Goal: Task Accomplishment & Management: Complete application form

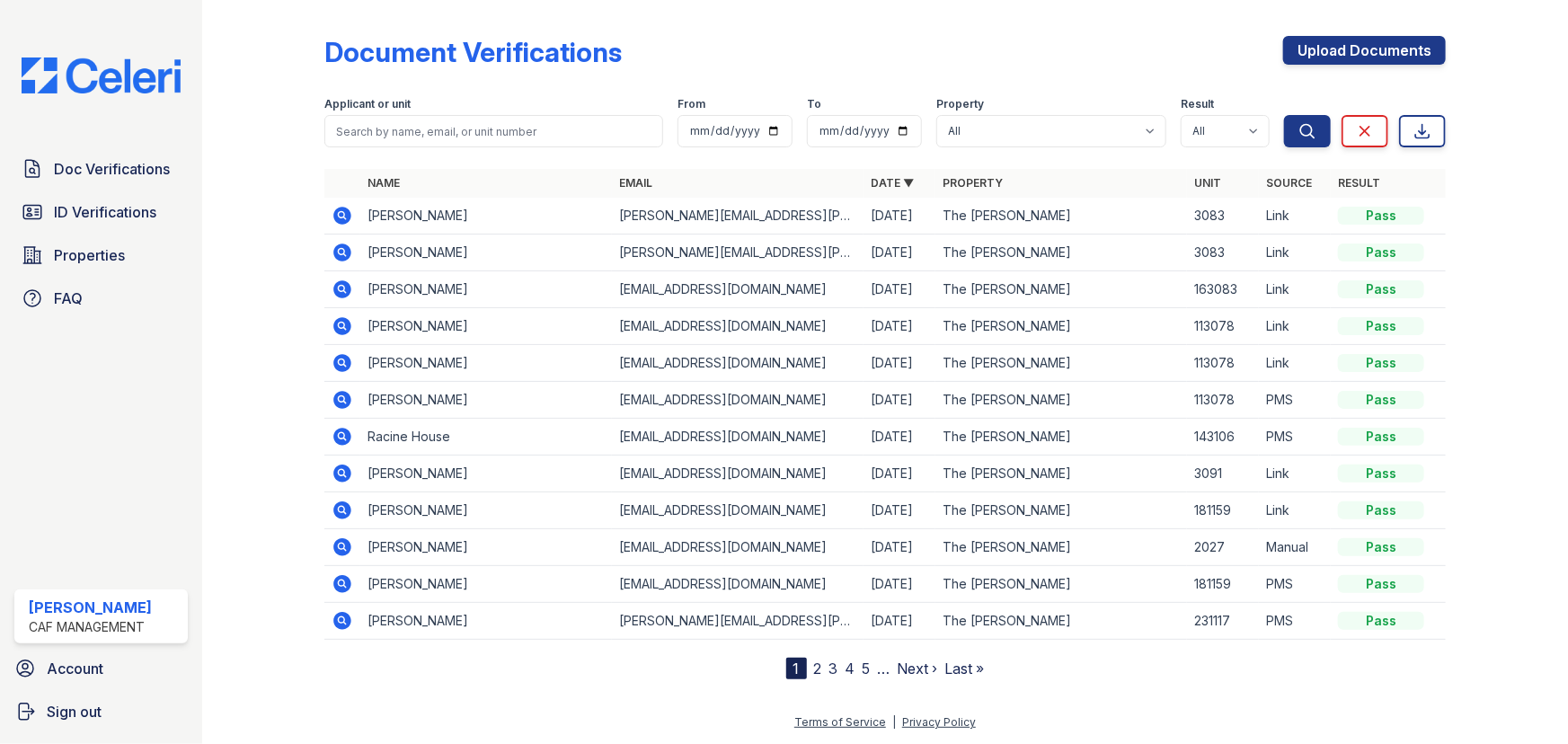
click at [1150, 76] on div "Document Verifications Upload Documents" at bounding box center [885, 59] width 1121 height 47
click at [1401, 49] on link "Upload Documents" at bounding box center [1364, 51] width 163 height 29
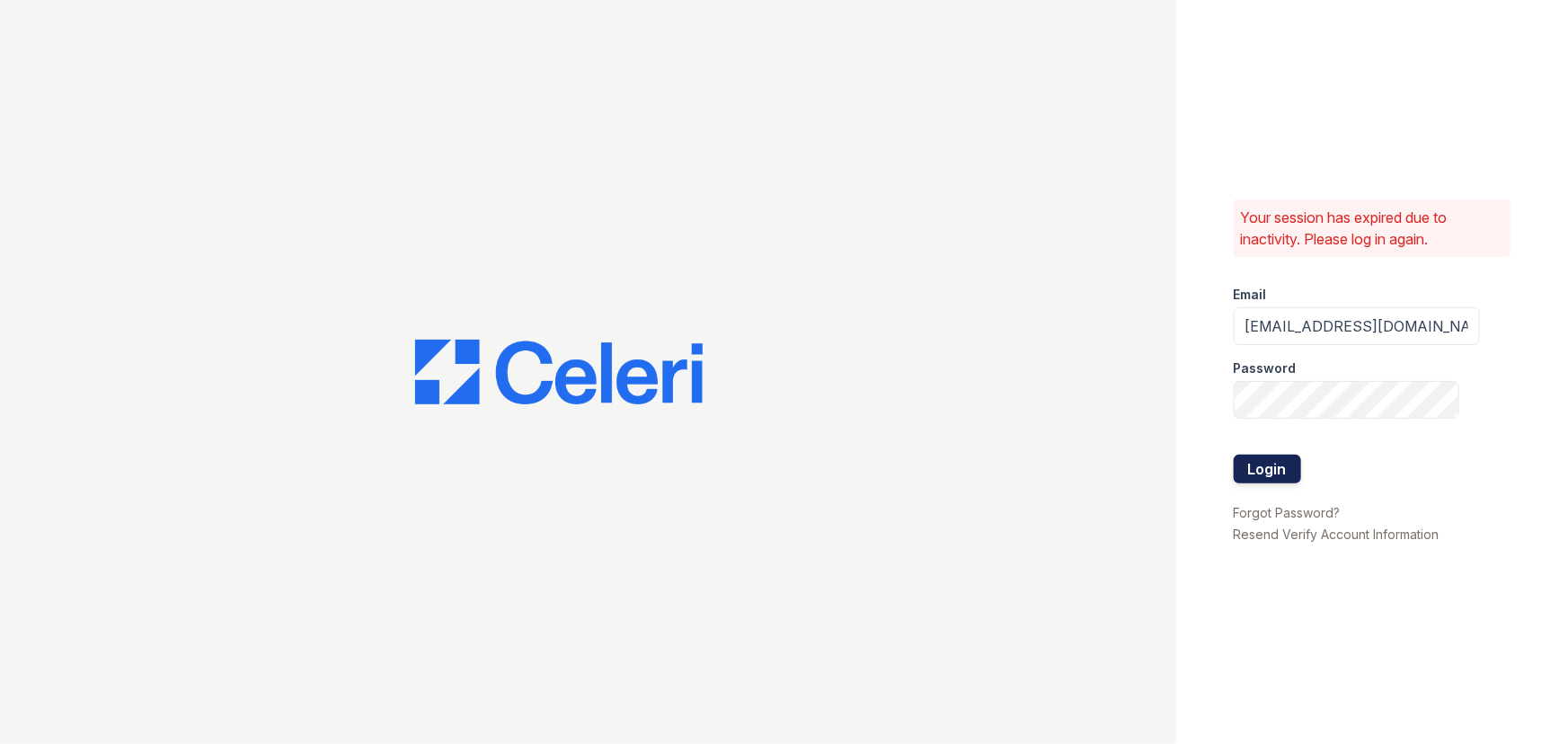
click at [1261, 466] on button "Login" at bounding box center [1267, 469] width 67 height 29
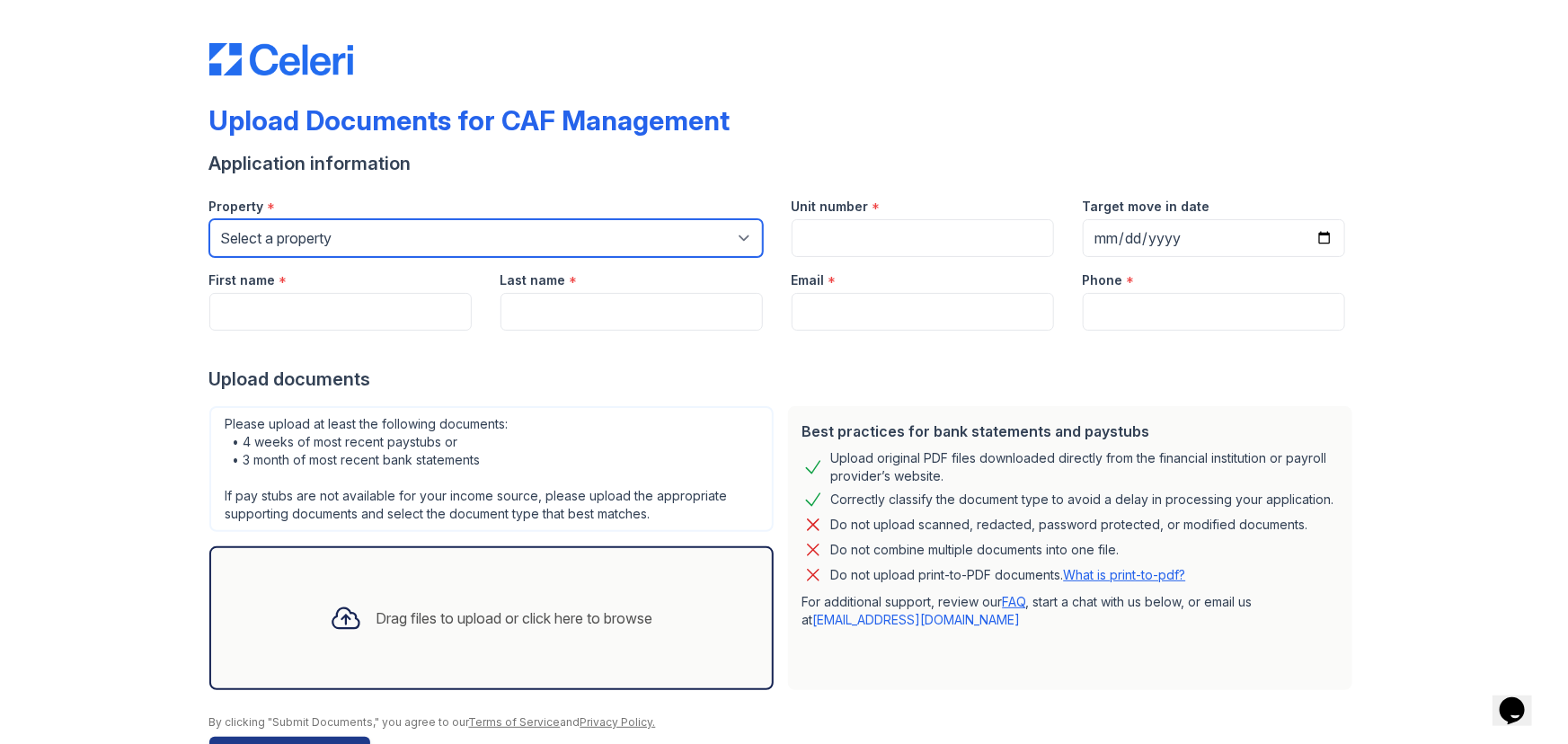
click at [716, 237] on select "Select a property [STREET_ADDRESS] Arioso Apartments [GEOGRAPHIC_DATA] Apartmen…" at bounding box center [487, 237] width 554 height 37
select select "4566"
click at [210, 219] on select "Select a property [STREET_ADDRESS] Arioso Apartments [GEOGRAPHIC_DATA] Apartmen…" at bounding box center [487, 237] width 554 height 37
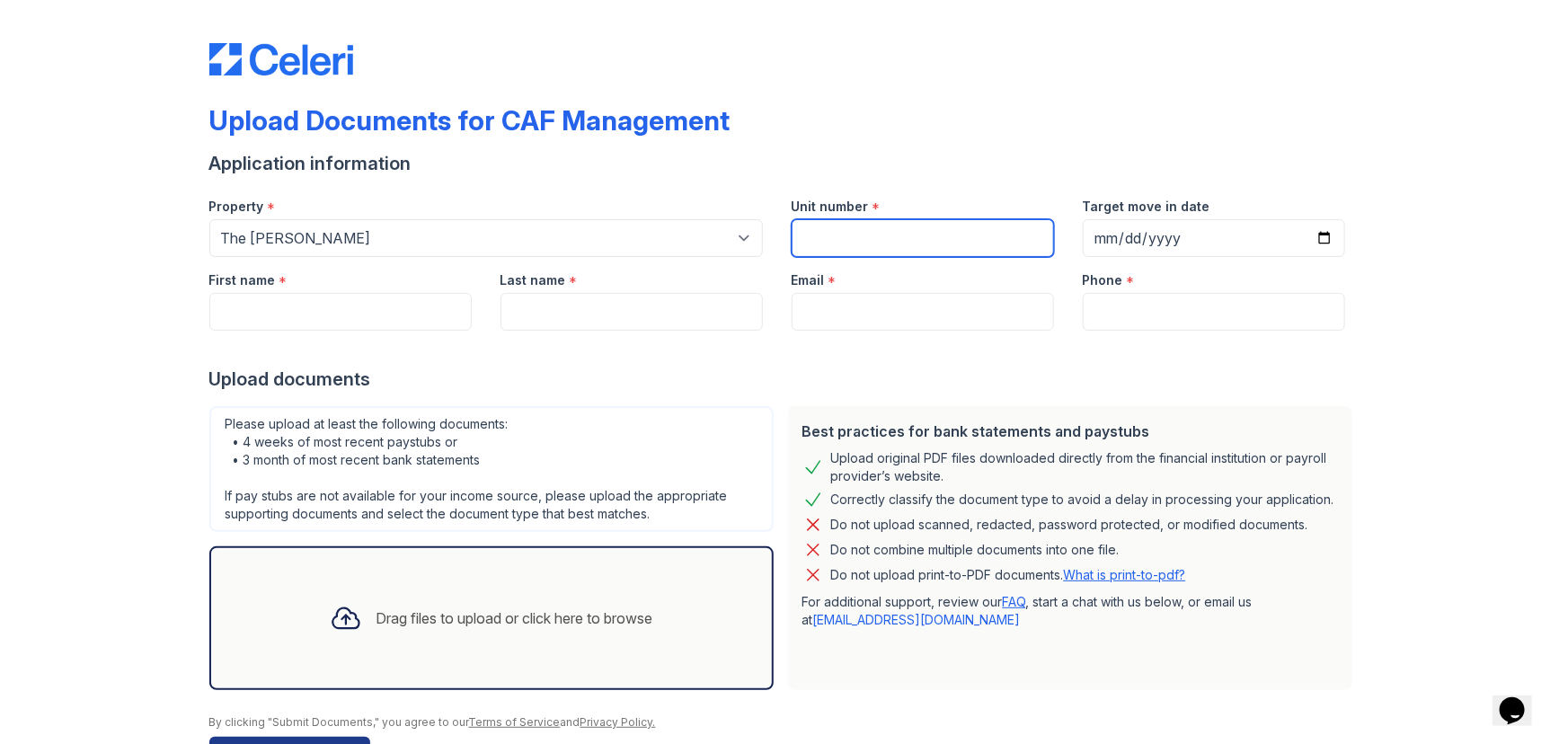
drag, startPoint x: 928, startPoint y: 235, endPoint x: 975, endPoint y: 177, distance: 74.7
click at [928, 235] on input "Unit number" at bounding box center [922, 237] width 262 height 37
paste input "3083"
type input "3083"
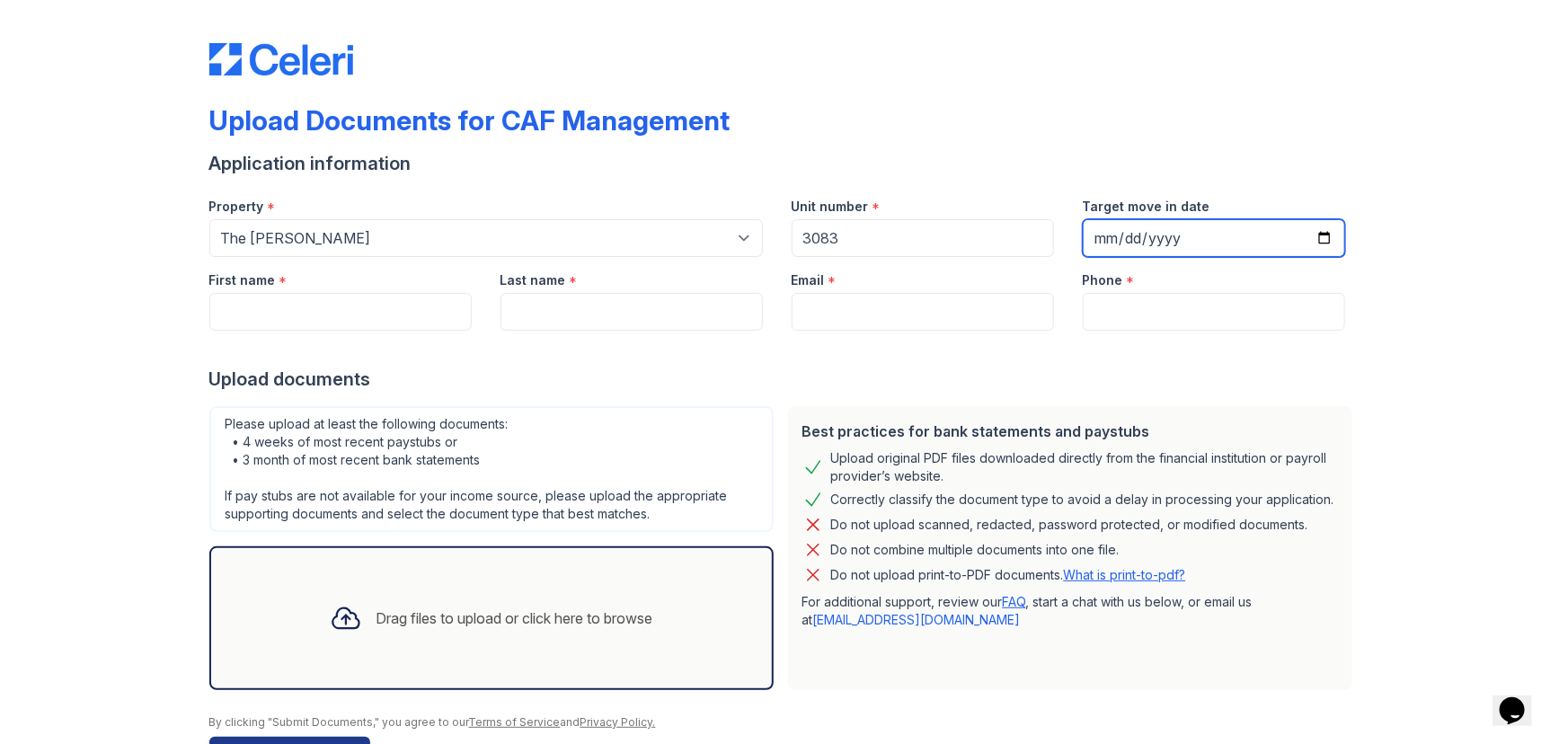
click at [1317, 238] on input "Target move in date" at bounding box center [1214, 237] width 262 height 37
type input "2025-09-30"
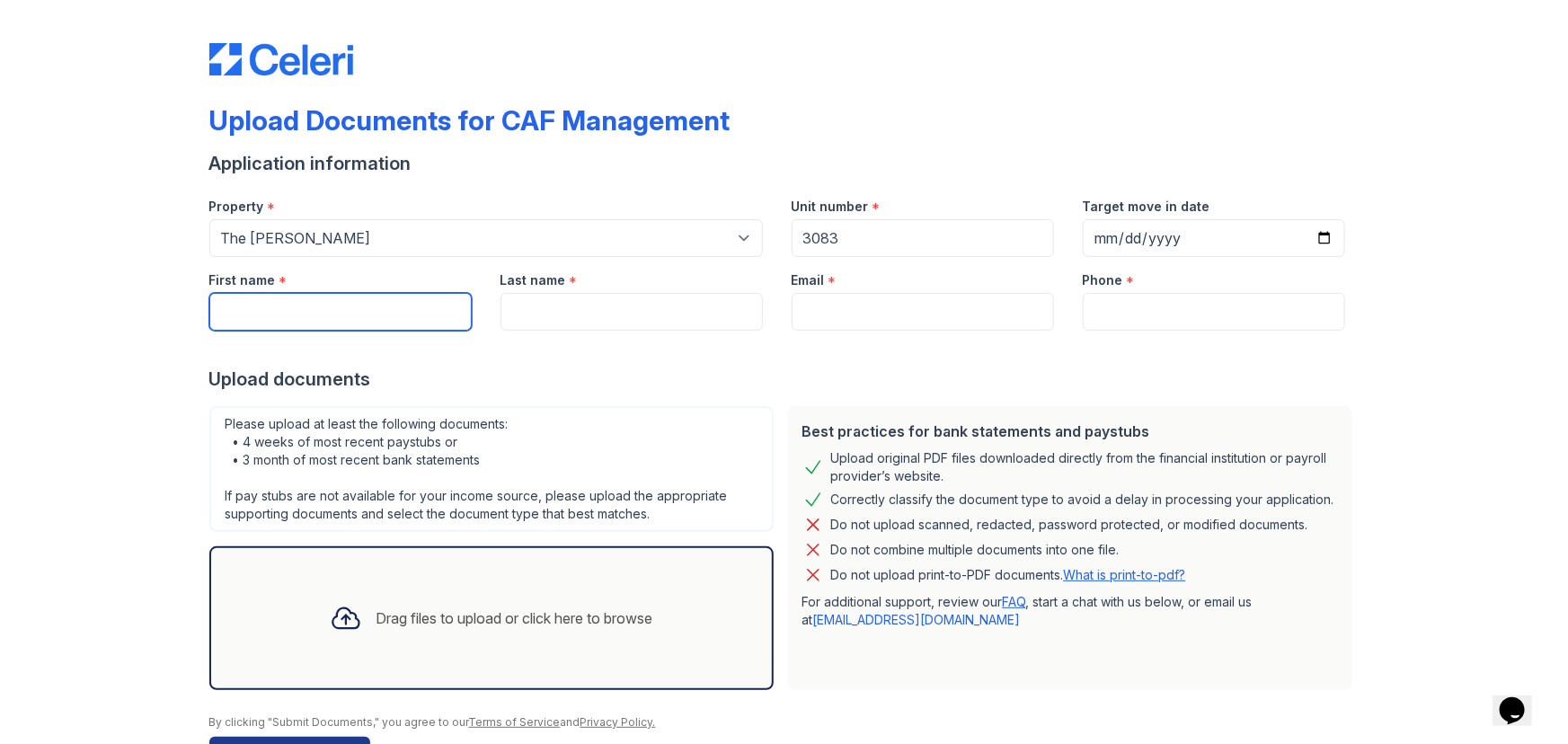
click at [286, 317] on input "First name" at bounding box center [341, 311] width 262 height 37
paste input "Yari"
type input "Yari"
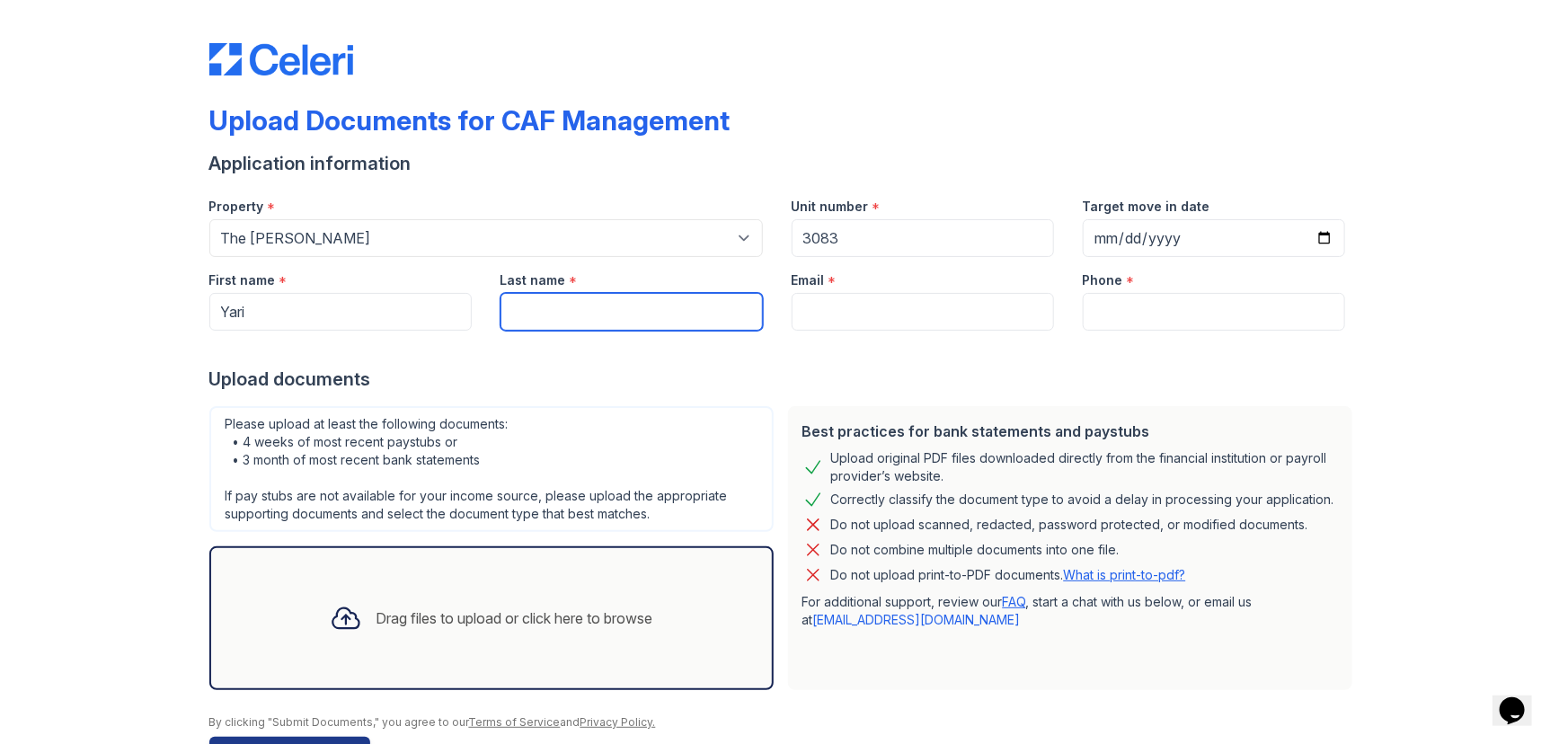
click at [716, 312] on input "Last name" at bounding box center [631, 311] width 262 height 37
paste input "Lopez Aparicio"
type input "Lopez Aparicio"
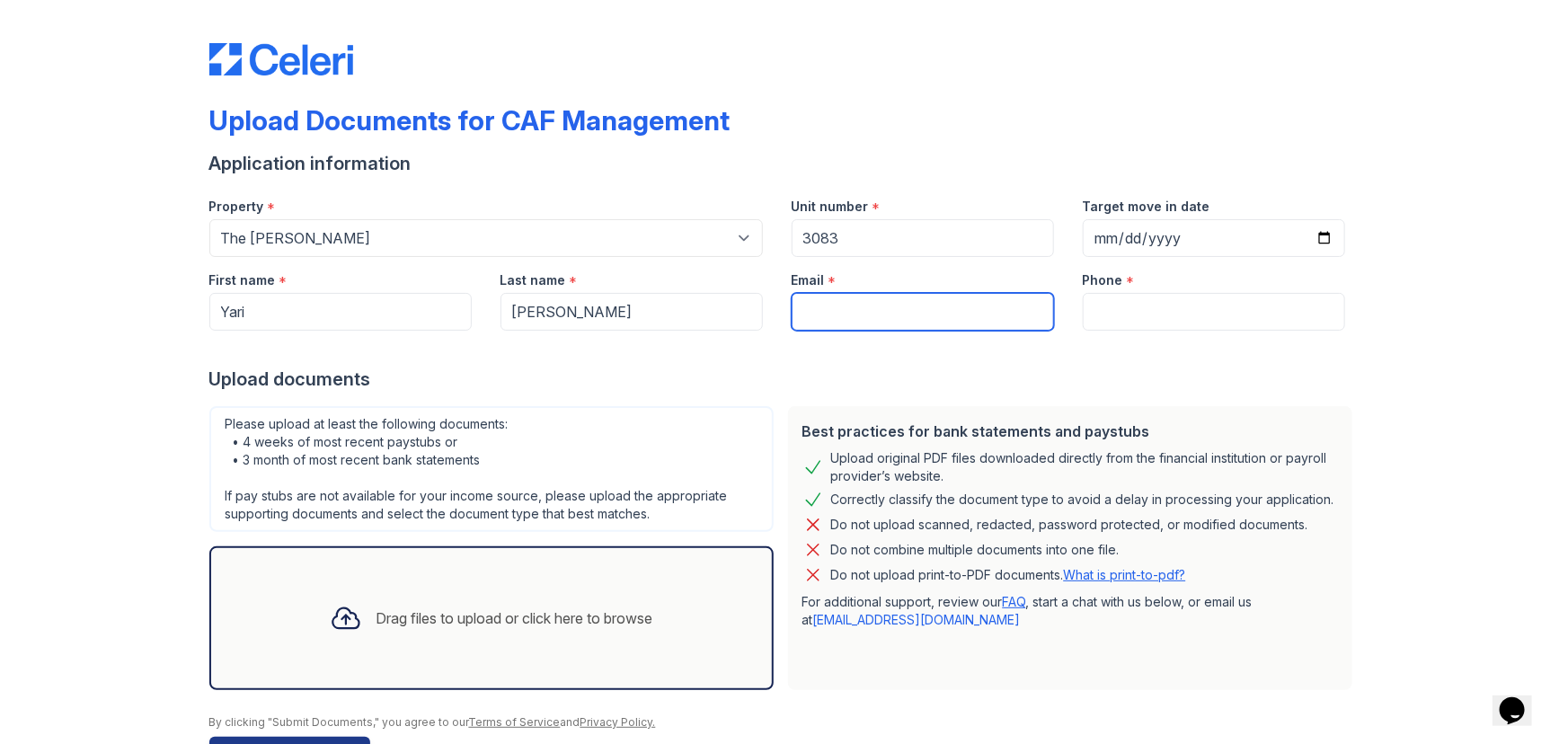
click at [846, 309] on input "Email" at bounding box center [922, 311] width 262 height 37
paste input "[PERSON_NAME][EMAIL_ADDRESS][PERSON_NAME][DOMAIN_NAME]"
type input "[PERSON_NAME][EMAIL_ADDRESS][PERSON_NAME][DOMAIN_NAME]"
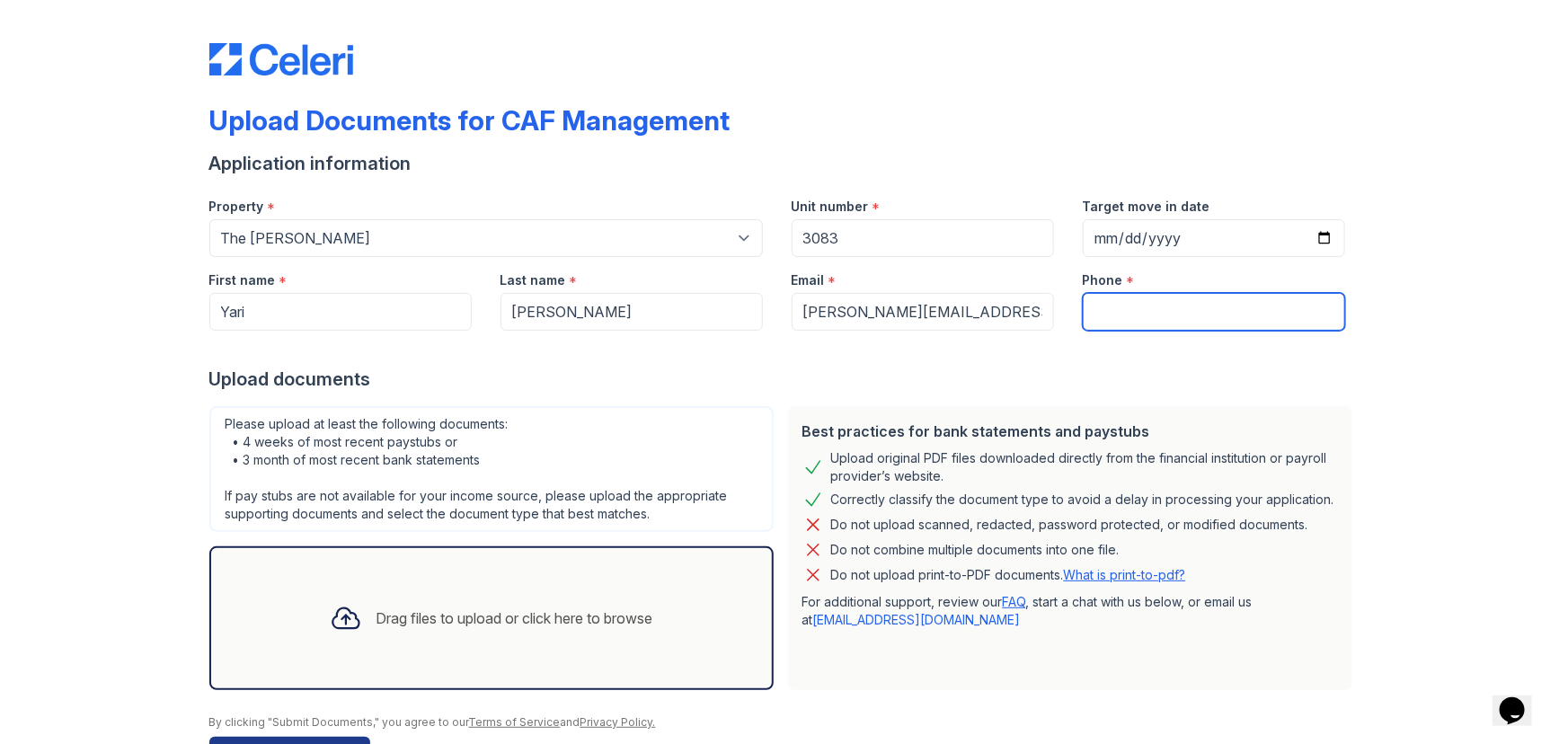
click at [1130, 312] on input "Phone" at bounding box center [1214, 311] width 262 height 37
paste input "(469) 407-8785"
type input "(469) 407-8785"
click at [787, 356] on div at bounding box center [784, 349] width 1150 height 36
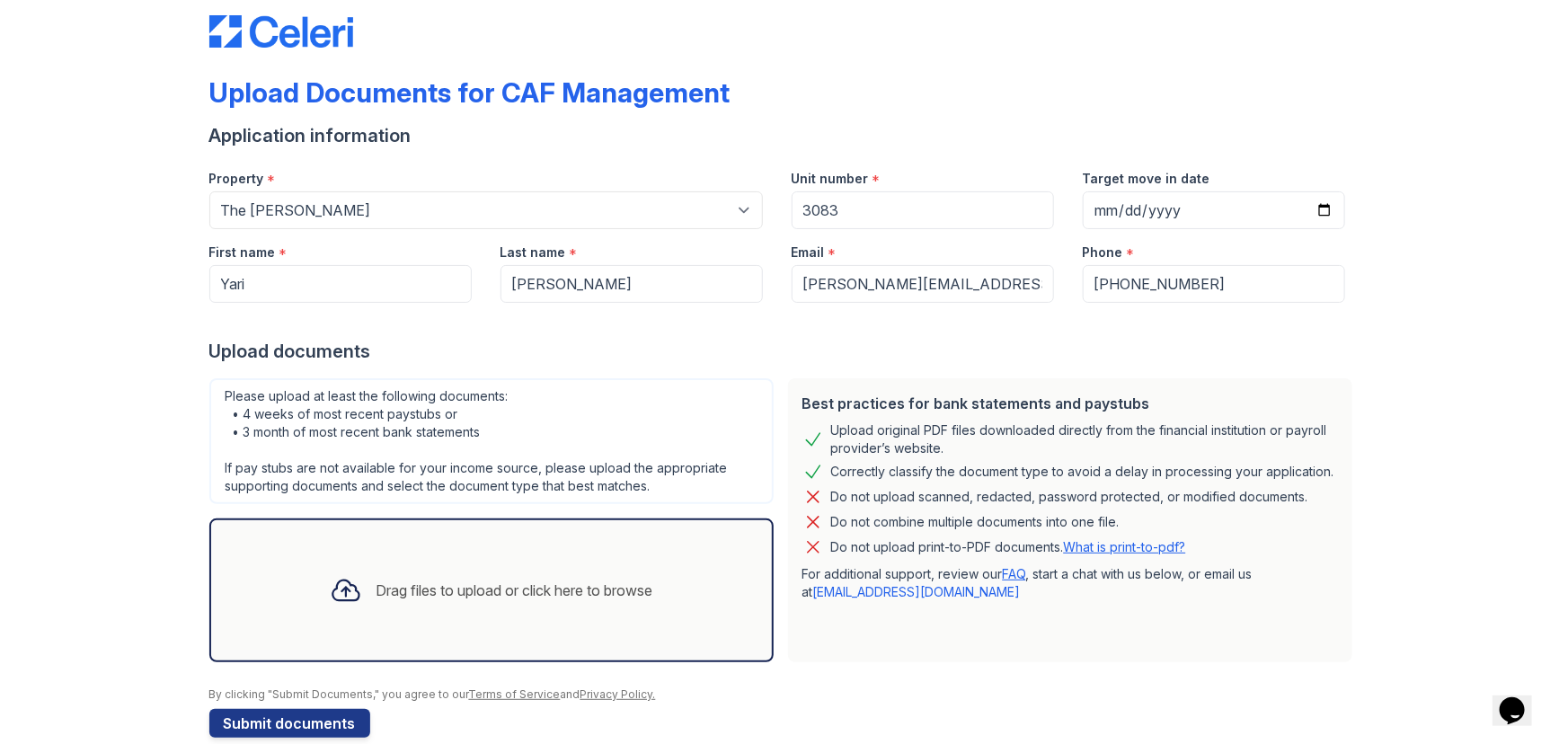
scroll to position [56, 0]
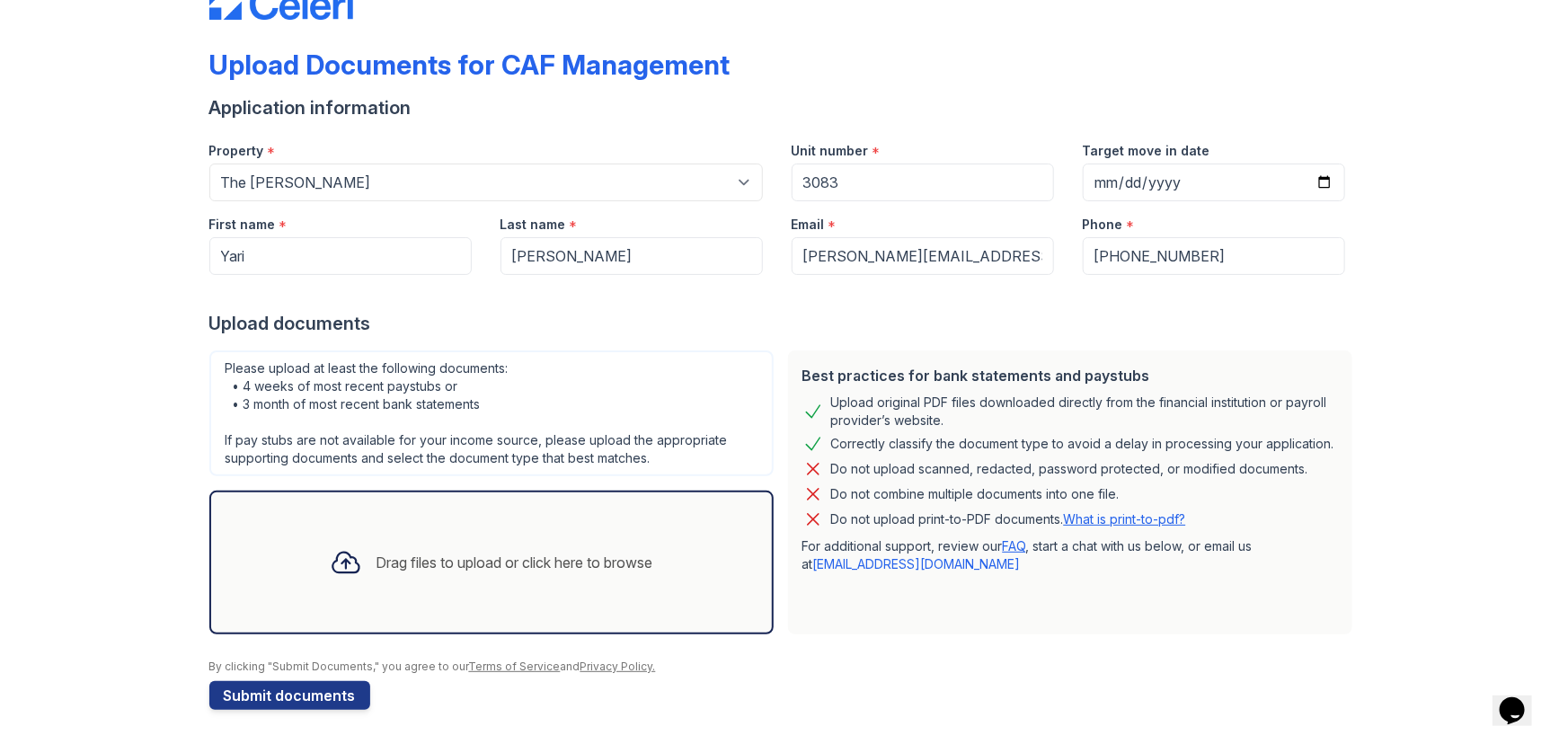
click at [355, 560] on div at bounding box center [346, 562] width 47 height 47
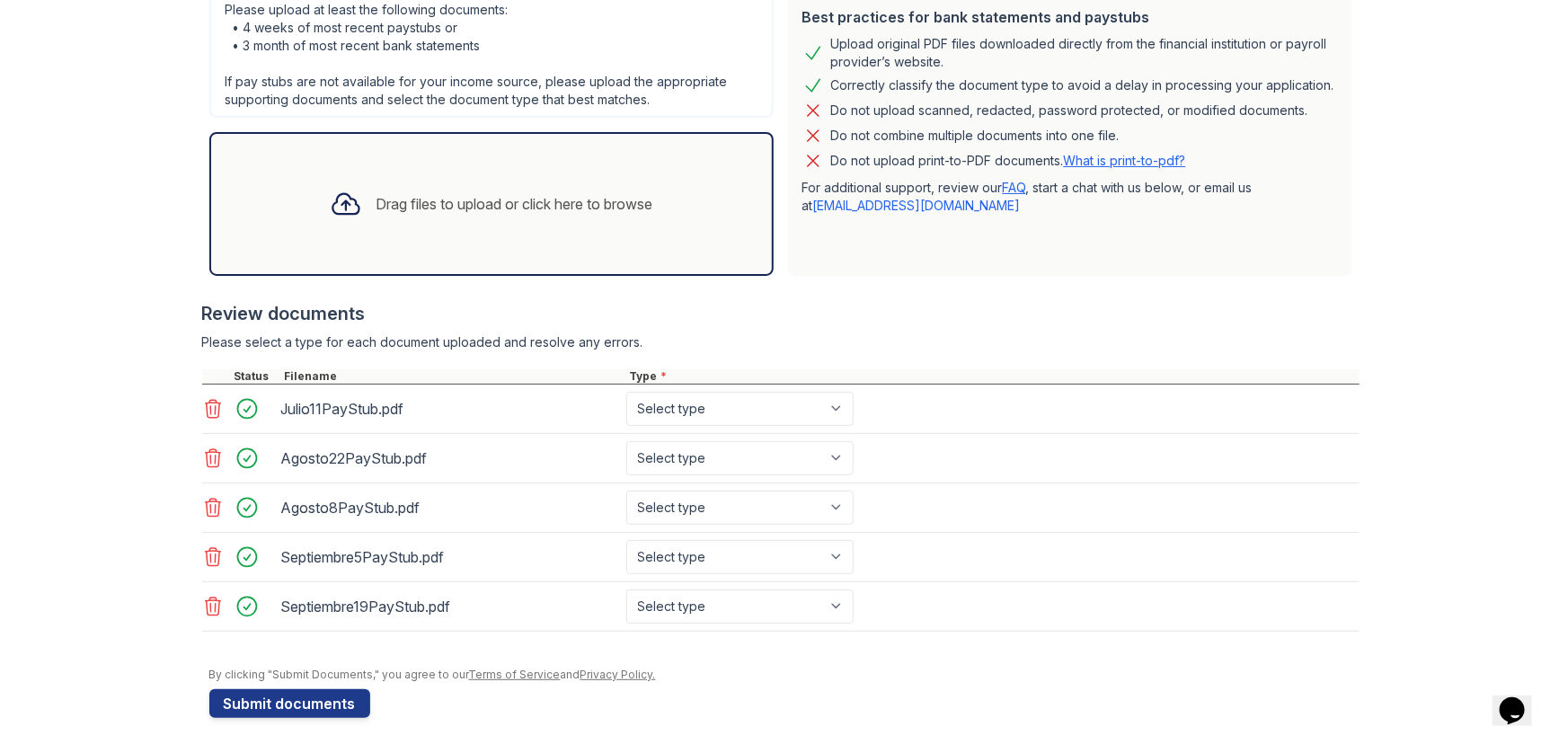
scroll to position [416, 0]
click at [740, 406] on select "Select type Paystub Bank Statement Offer Letter Tax Documents Benefit Award Let…" at bounding box center [739, 407] width 227 height 34
select select "paystub"
click at [626, 390] on select "Select type Paystub Bank Statement Offer Letter Tax Documents Benefit Award Let…" at bounding box center [739, 407] width 227 height 34
click at [729, 451] on select "Select type Paystub Bank Statement Offer Letter Tax Documents Benefit Award Let…" at bounding box center [739, 457] width 227 height 34
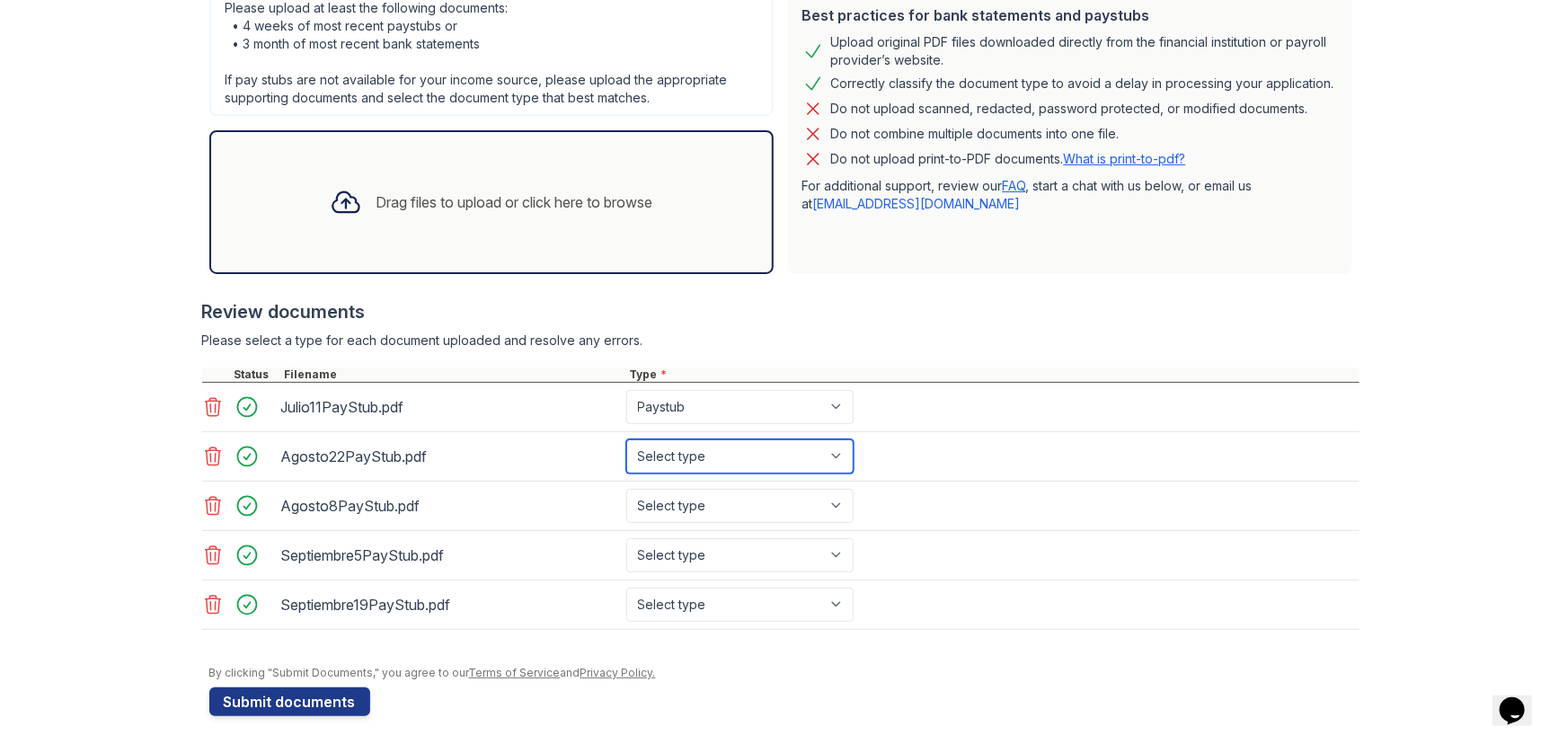
select select "paystub"
click at [626, 440] on select "Select type Paystub Bank Statement Offer Letter Tax Documents Benefit Award Let…" at bounding box center [739, 457] width 227 height 34
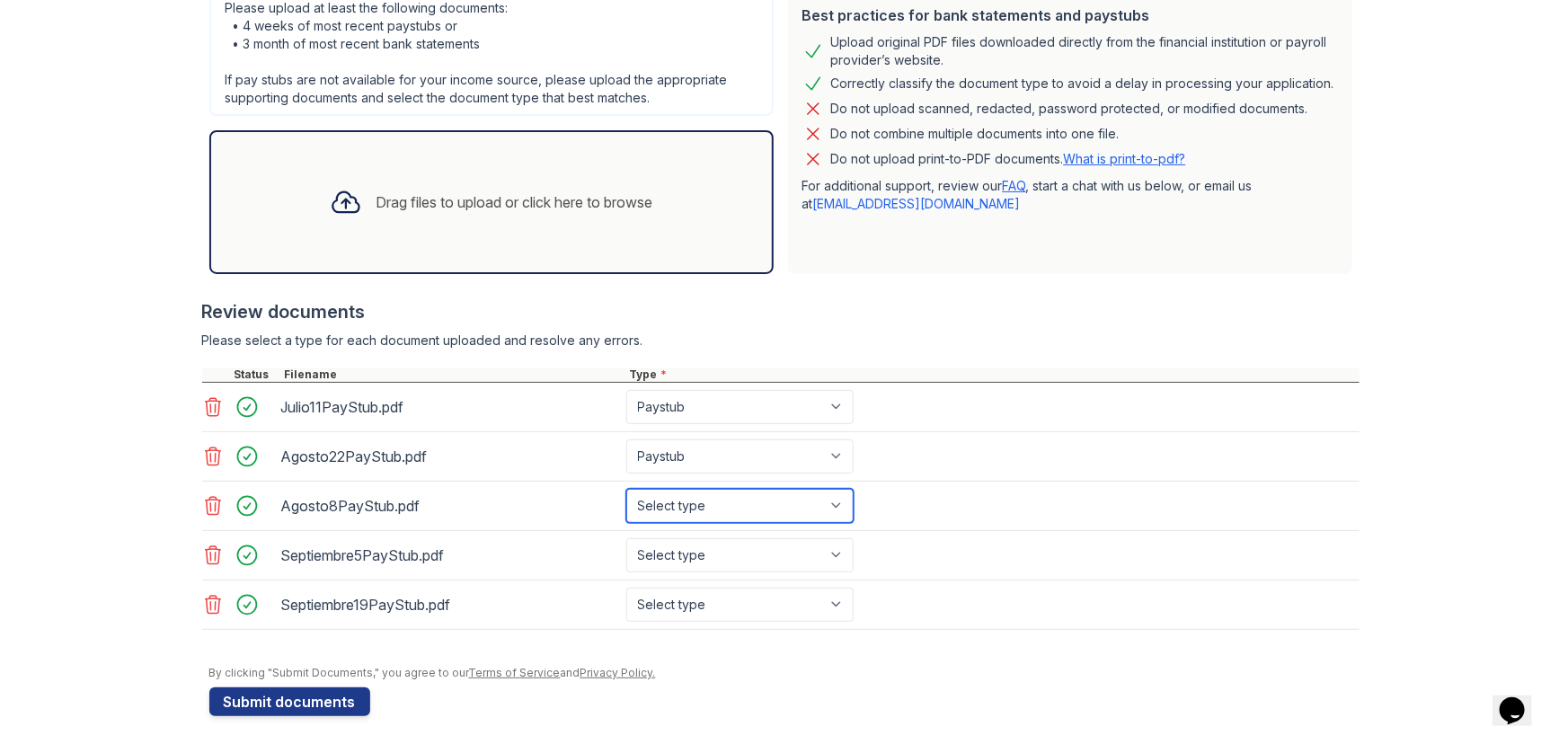
click at [723, 488] on select "Select type Paystub Bank Statement Offer Letter Tax Documents Benefit Award Let…" at bounding box center [739, 506] width 227 height 34
select select "paystub"
click at [626, 488] on select "Select type Paystub Bank Statement Offer Letter Tax Documents Benefit Award Let…" at bounding box center [739, 506] width 227 height 34
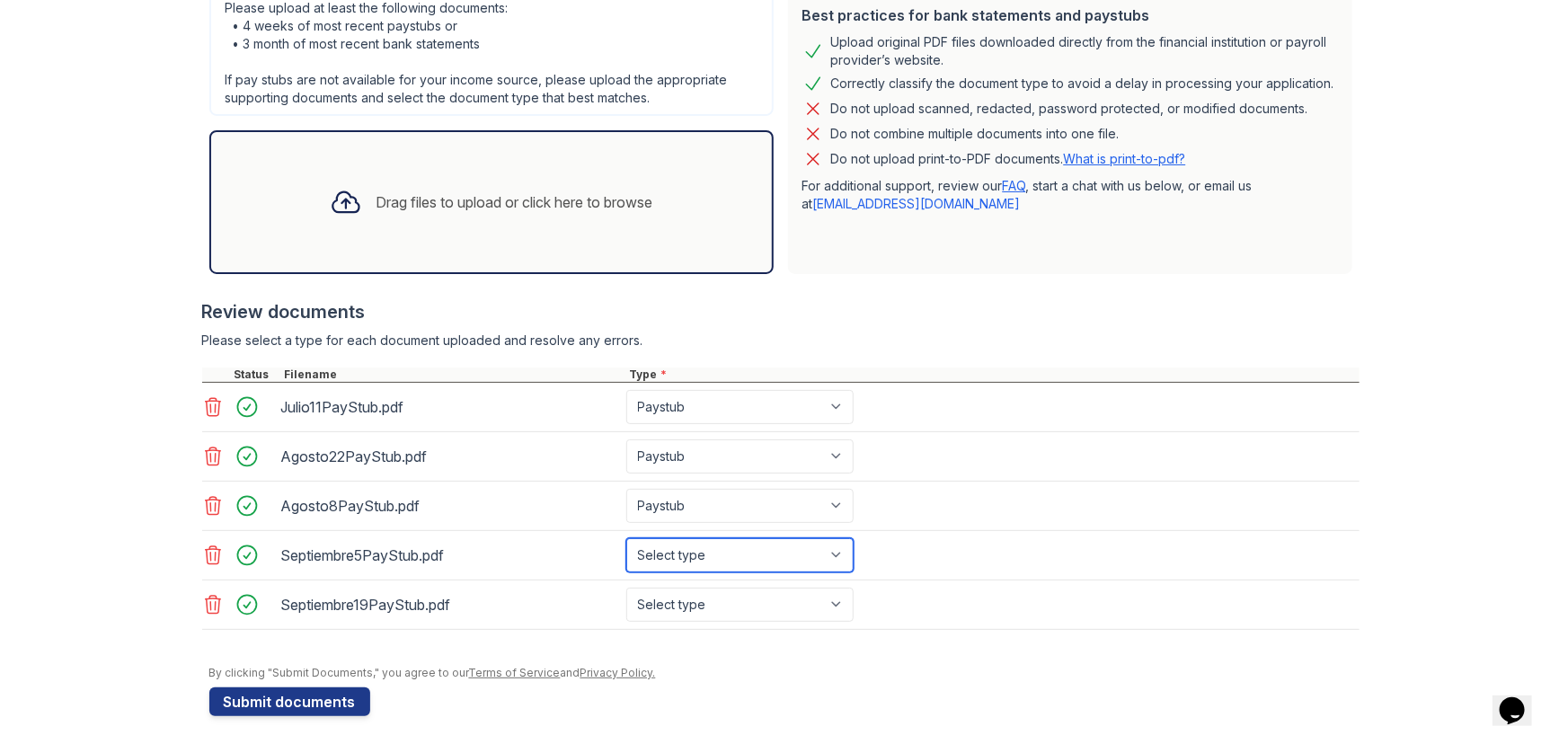
click at [732, 546] on select "Select type Paystub Bank Statement Offer Letter Tax Documents Benefit Award Let…" at bounding box center [739, 555] width 227 height 34
select select "paystub"
click at [626, 538] on select "Select type Paystub Bank Statement Offer Letter Tax Documents Benefit Award Let…" at bounding box center [739, 555] width 227 height 34
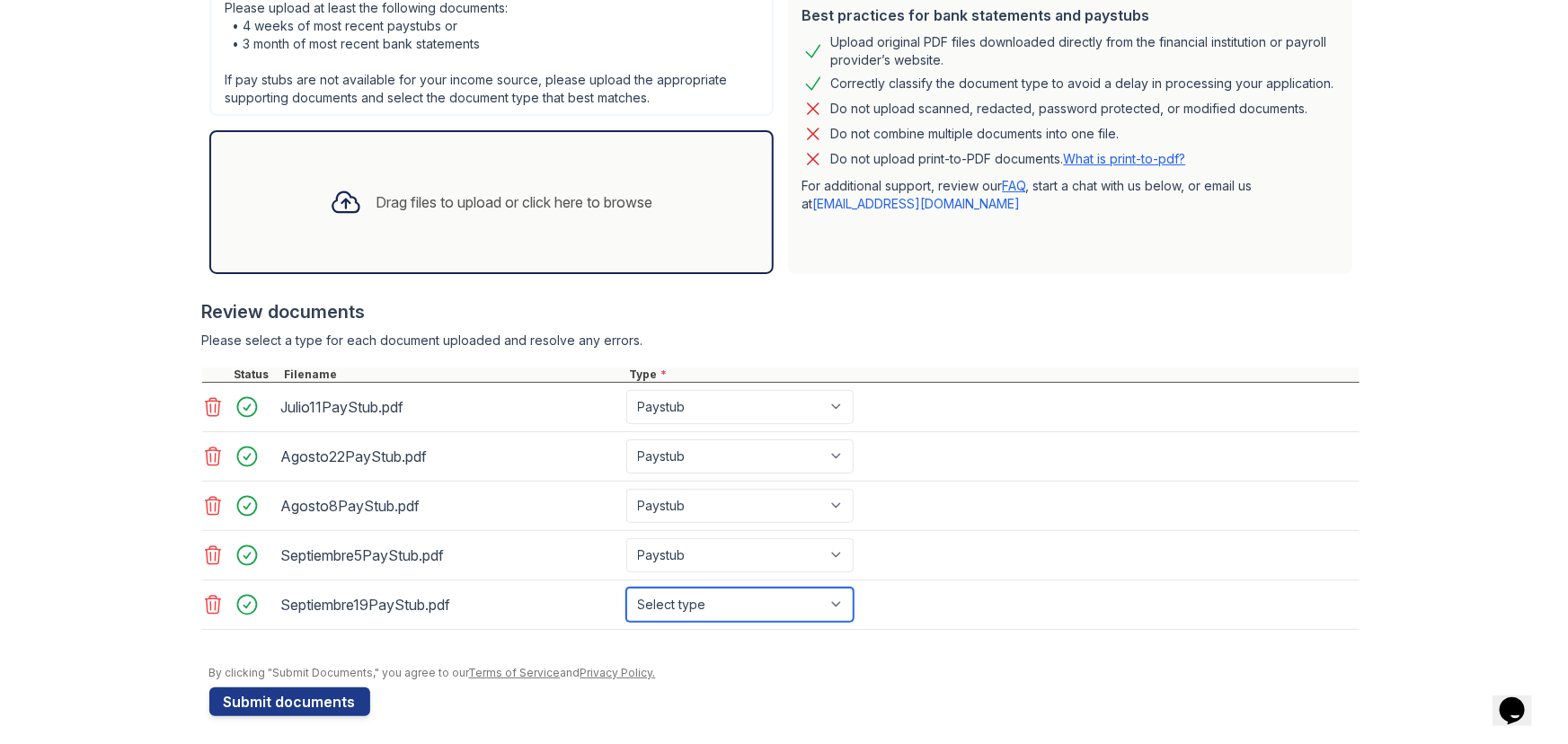
click at [742, 597] on select "Select type Paystub Bank Statement Offer Letter Tax Documents Benefit Award Let…" at bounding box center [739, 604] width 227 height 34
select select "paystub"
click at [626, 587] on select "Select type Paystub Bank Statement Offer Letter Tax Documents Benefit Award Let…" at bounding box center [739, 604] width 227 height 34
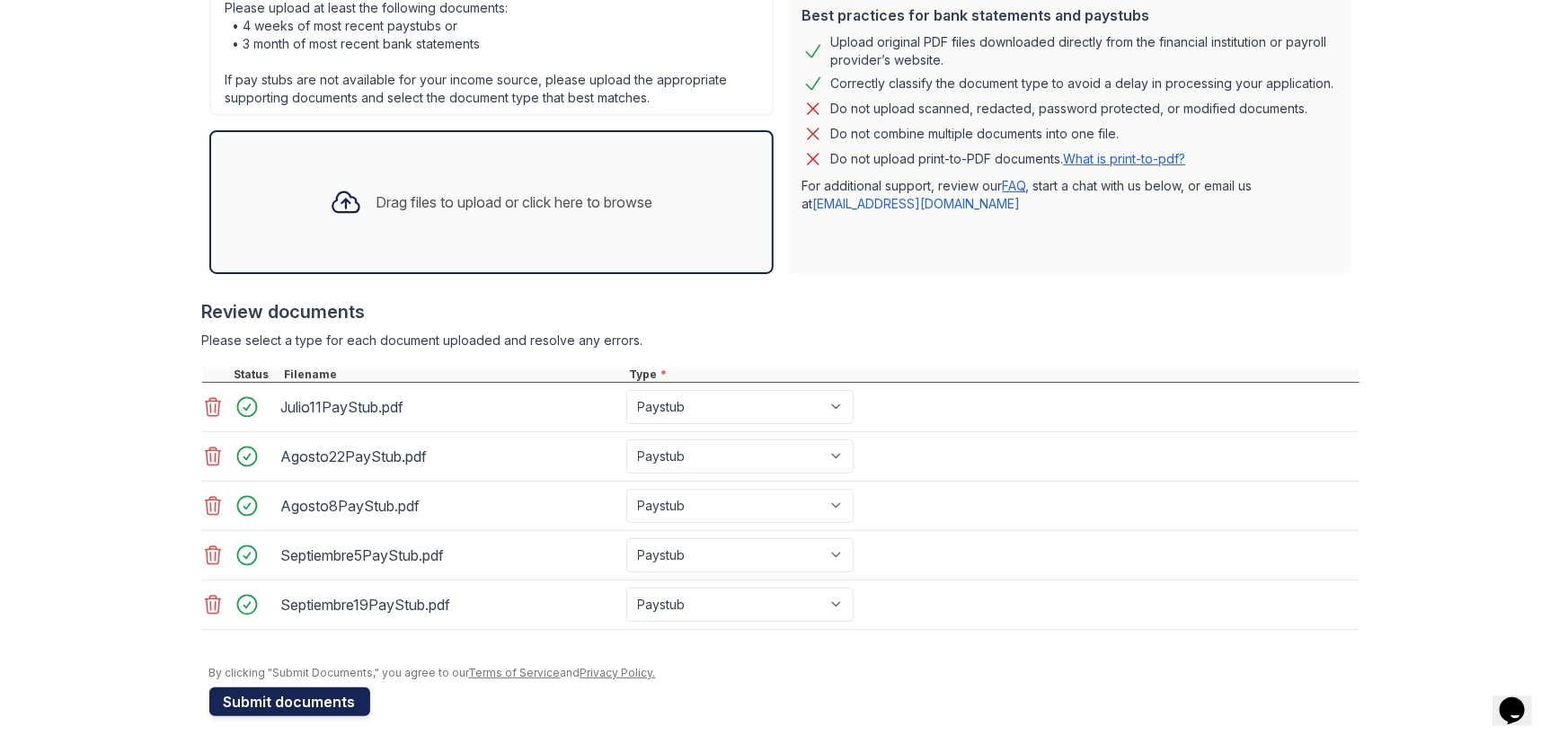
click at [248, 700] on button "Submit documents" at bounding box center [290, 701] width 161 height 29
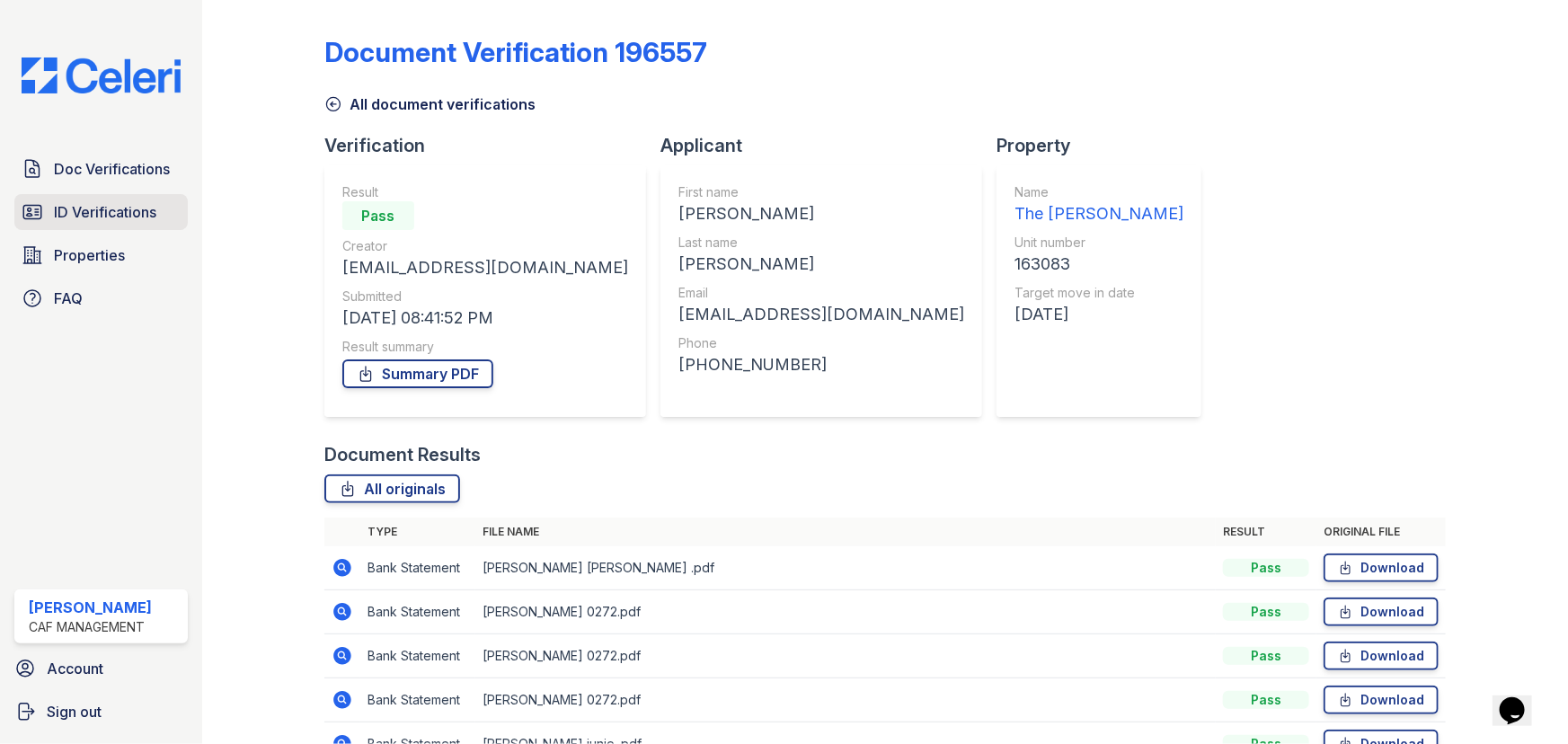
click at [107, 201] on span "ID Verifications" at bounding box center [104, 212] width 102 height 22
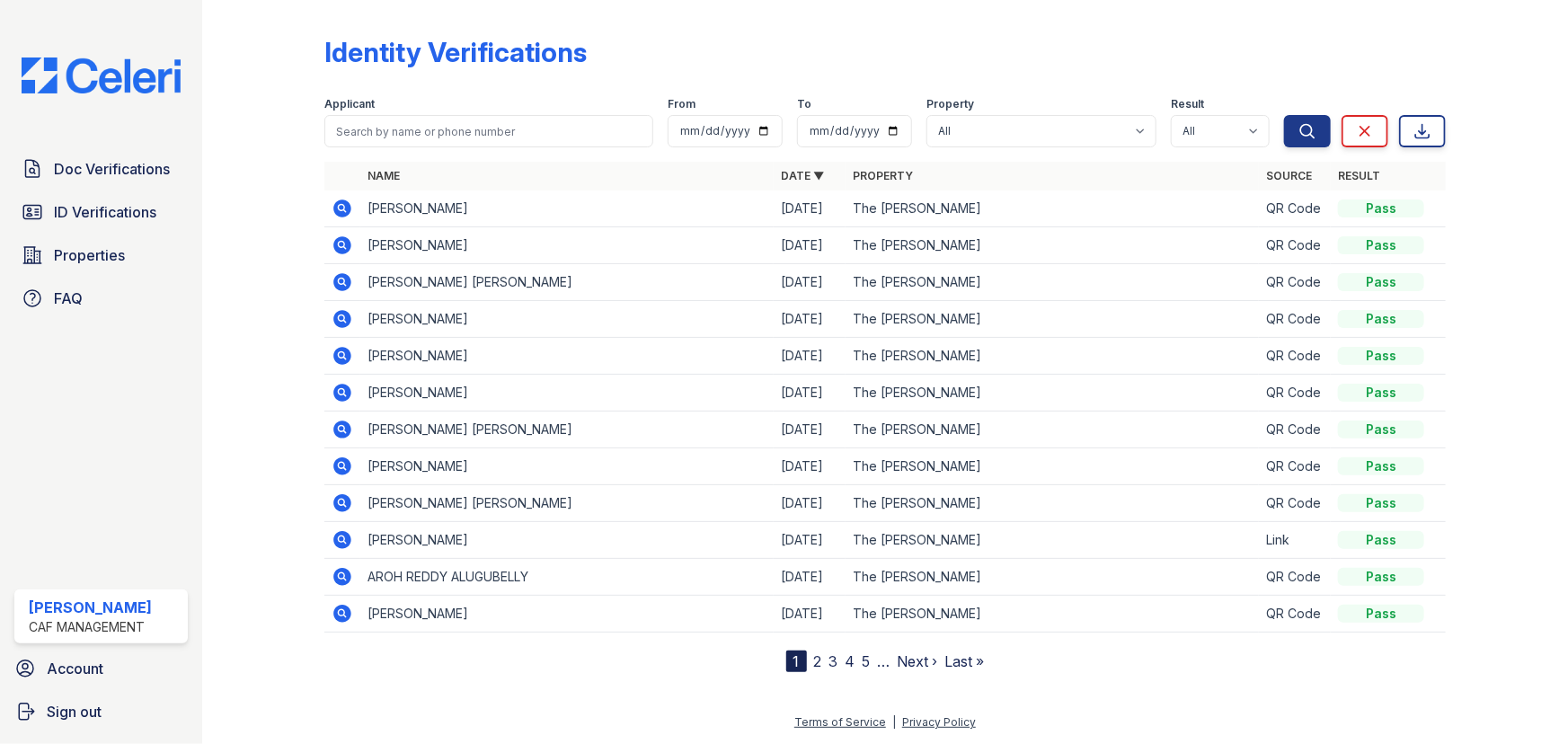
click at [344, 198] on icon at bounding box center [342, 208] width 22 height 22
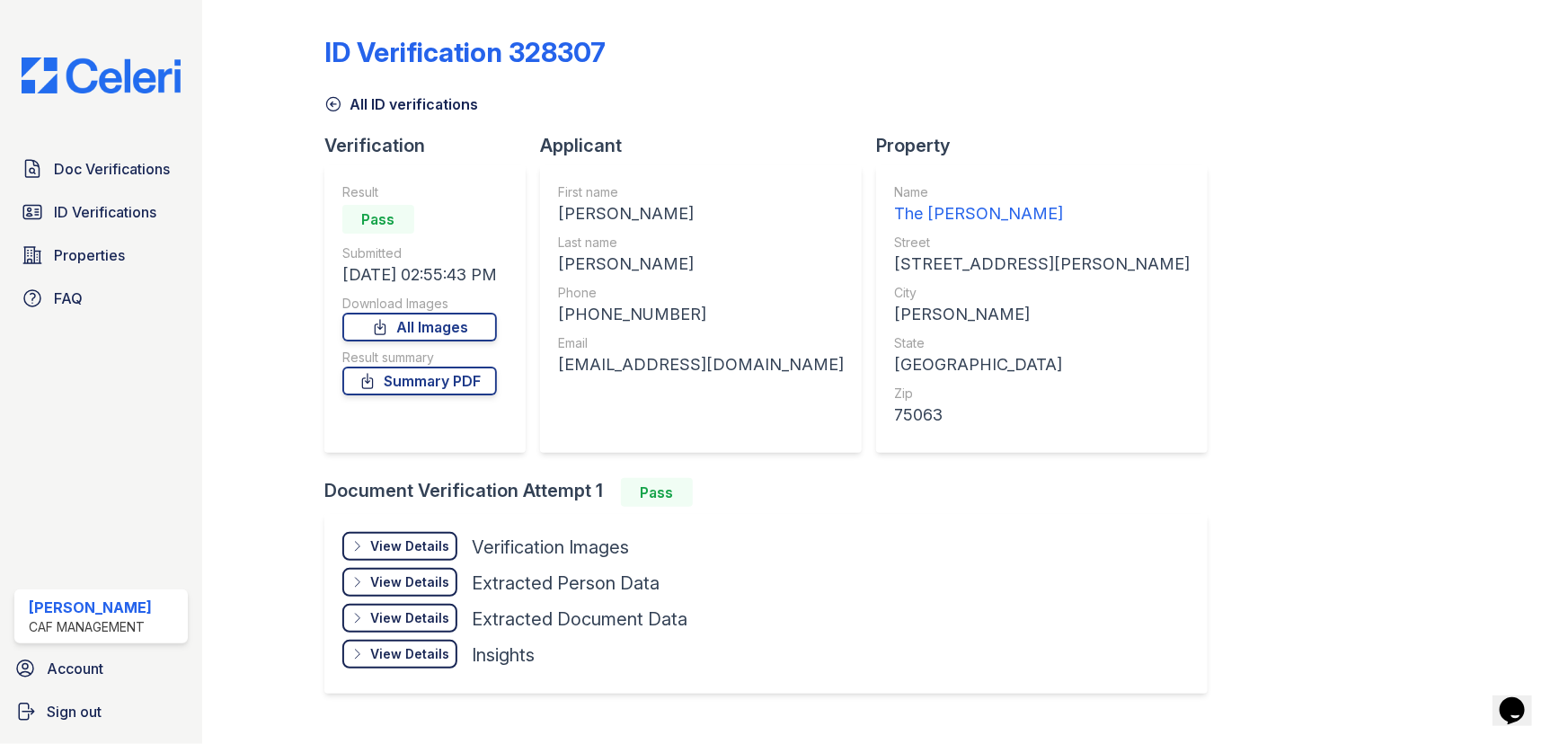
click at [421, 542] on div "View Details" at bounding box center [409, 546] width 80 height 18
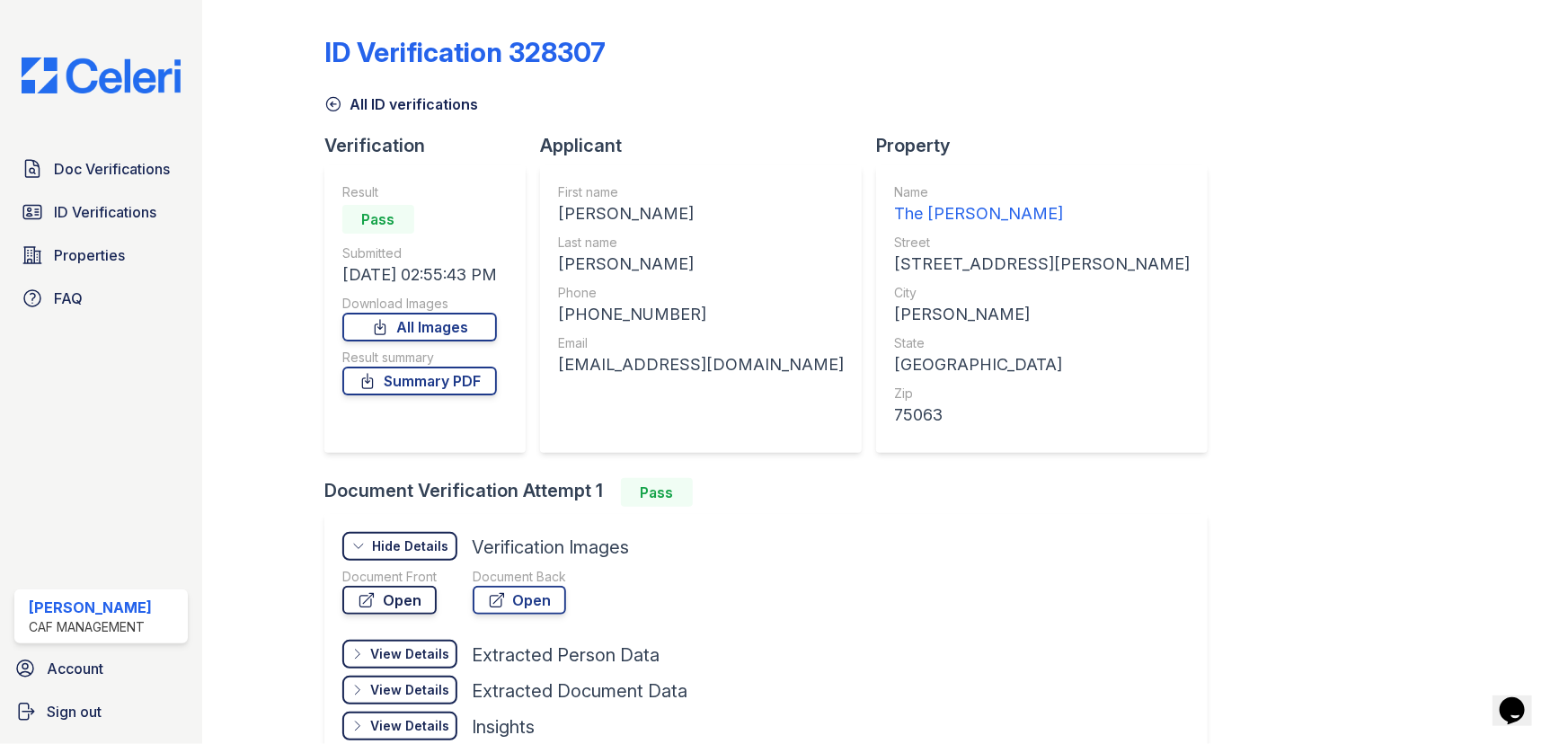
click at [415, 598] on link "Open" at bounding box center [389, 600] width 94 height 29
